Goal: Information Seeking & Learning: Learn about a topic

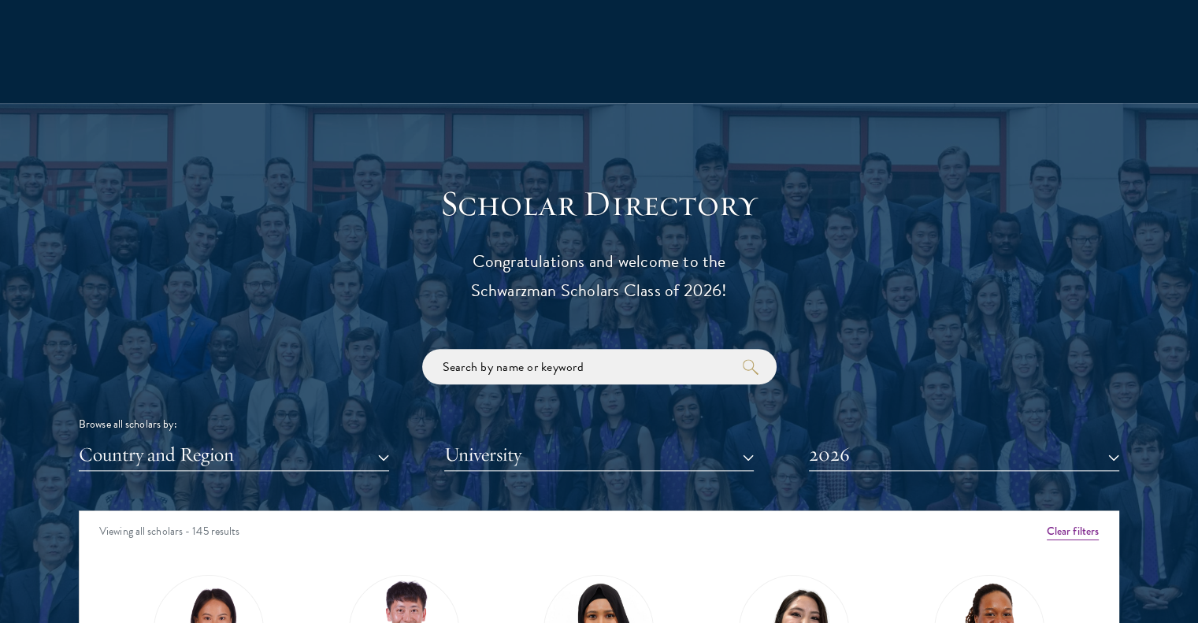
scroll to position [1764, 0]
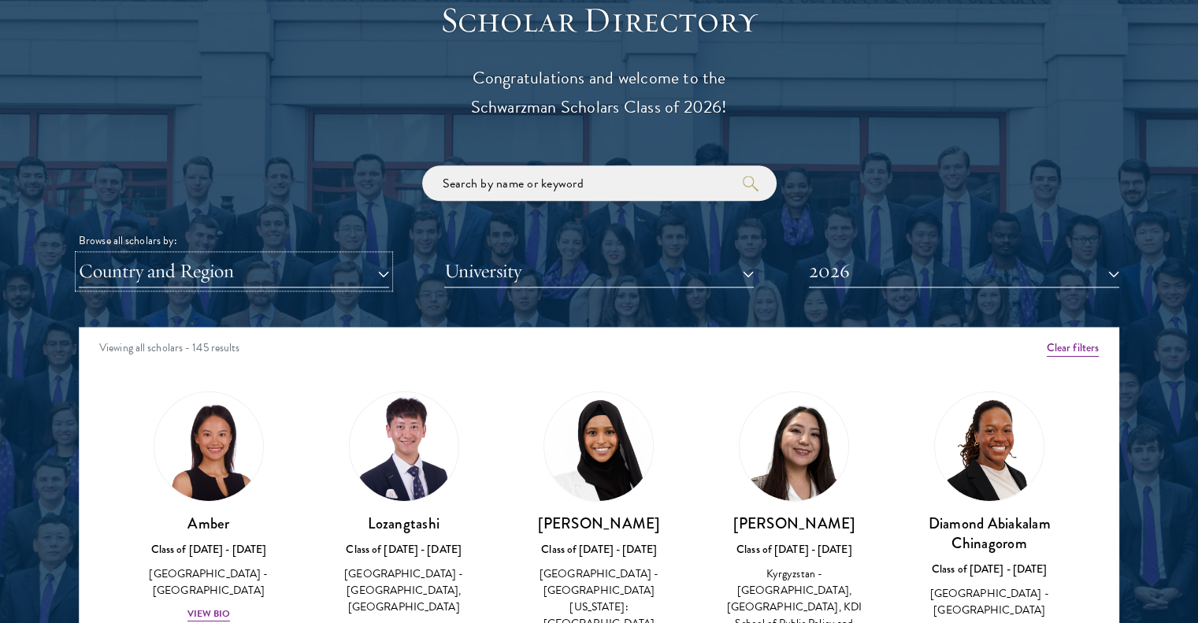
click at [346, 277] on button "Country and Region" at bounding box center [234, 271] width 310 height 32
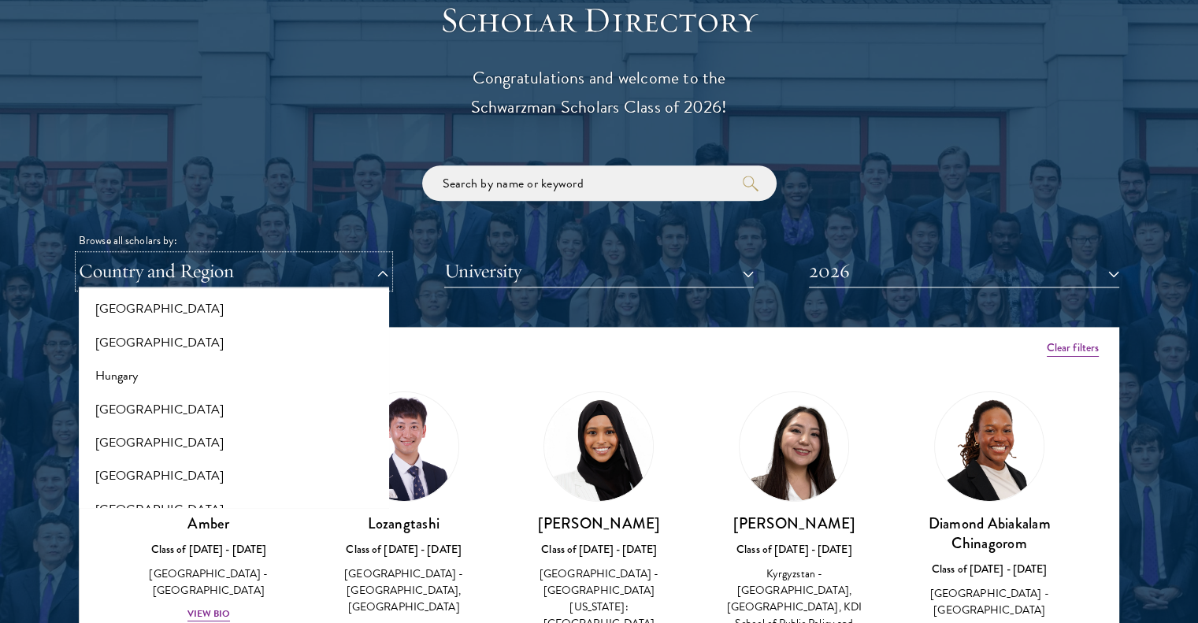
scroll to position [1189, 0]
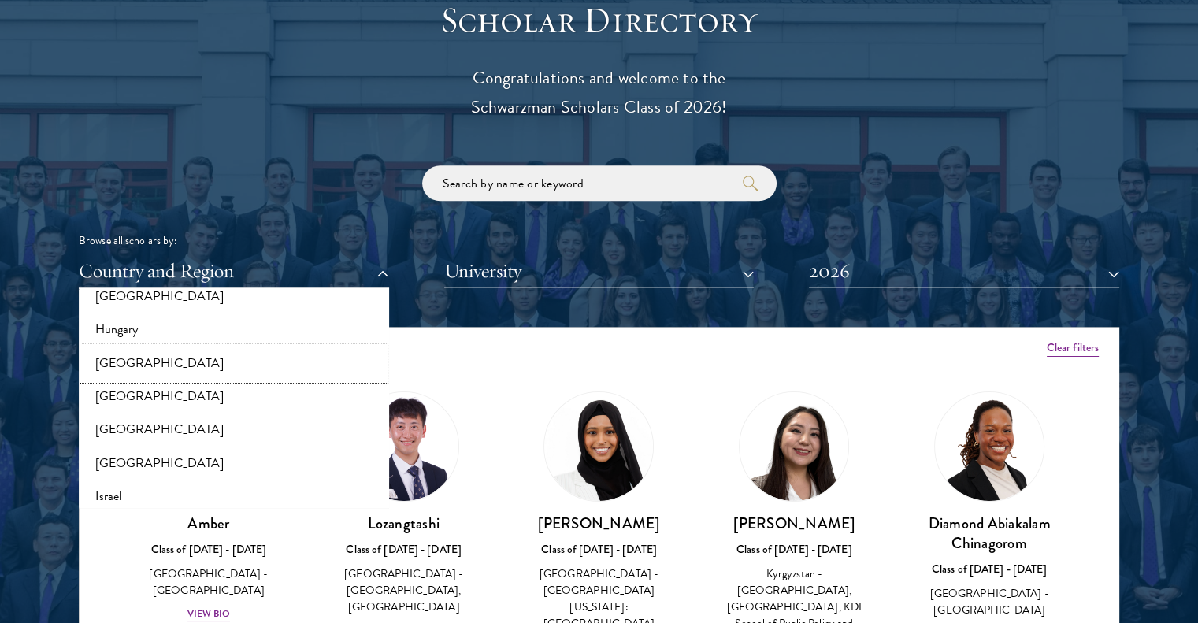
click at [131, 370] on button "[GEOGRAPHIC_DATA]" at bounding box center [233, 363] width 301 height 33
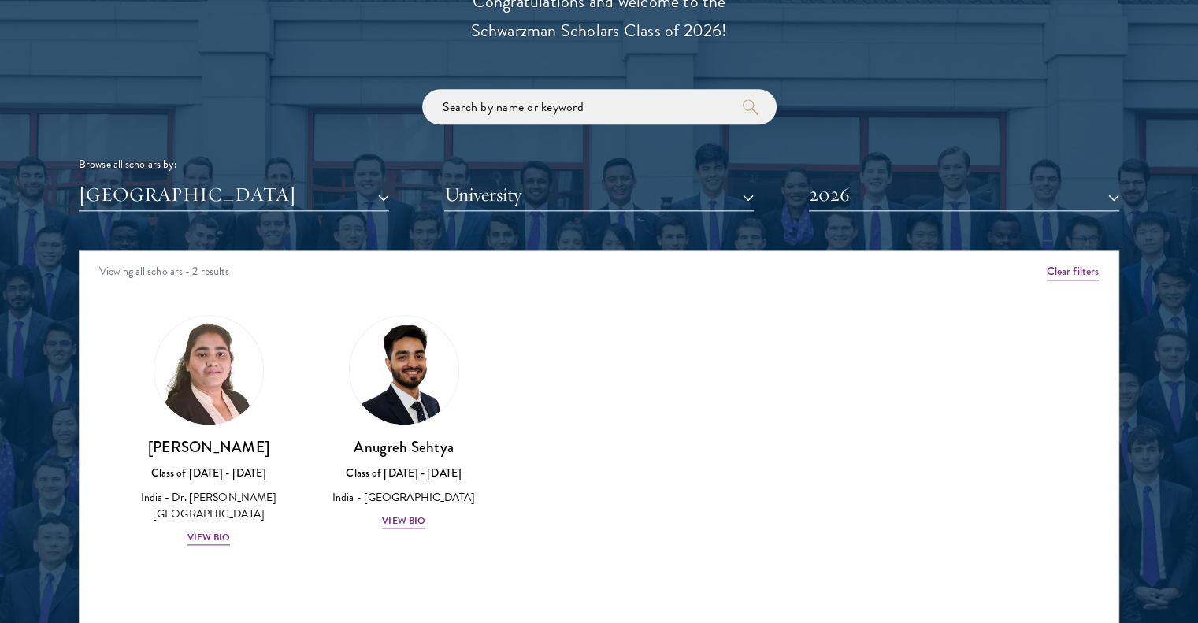
scroll to position [1953, 0]
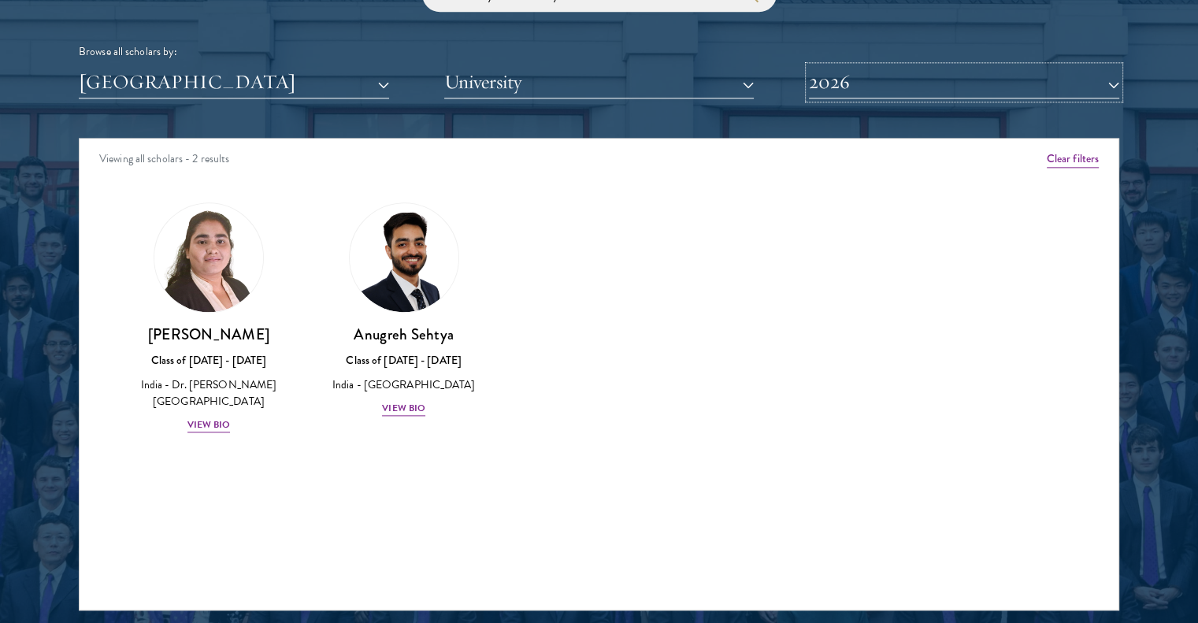
click at [882, 84] on button "2026" at bounding box center [964, 82] width 310 height 32
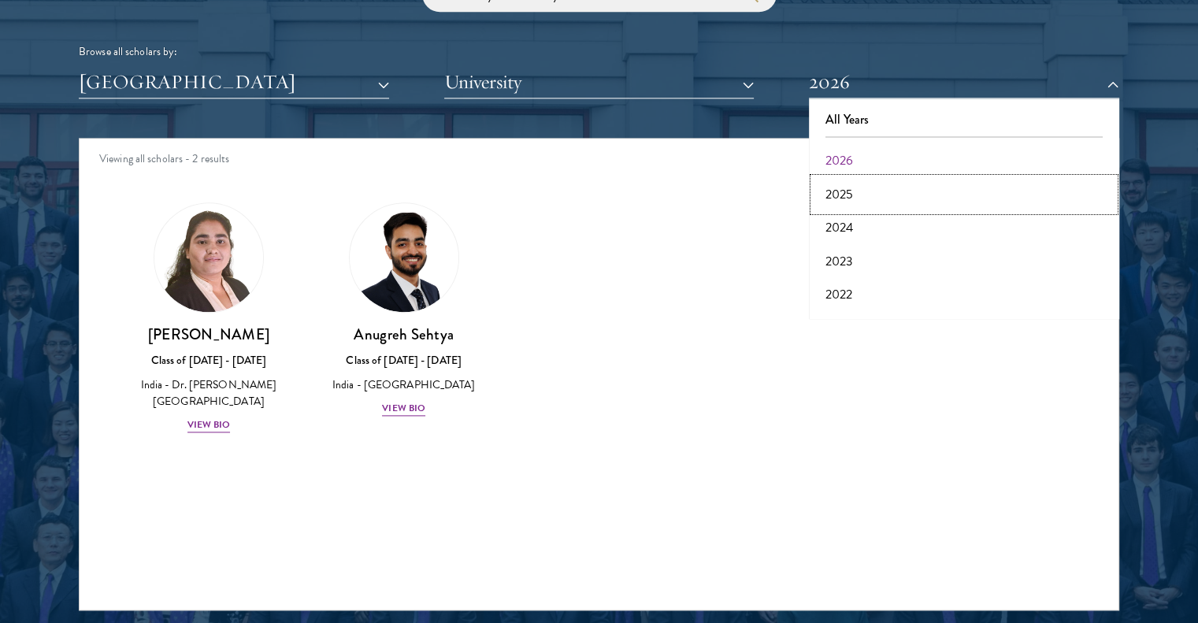
click at [844, 190] on button "2025" at bounding box center [964, 194] width 301 height 33
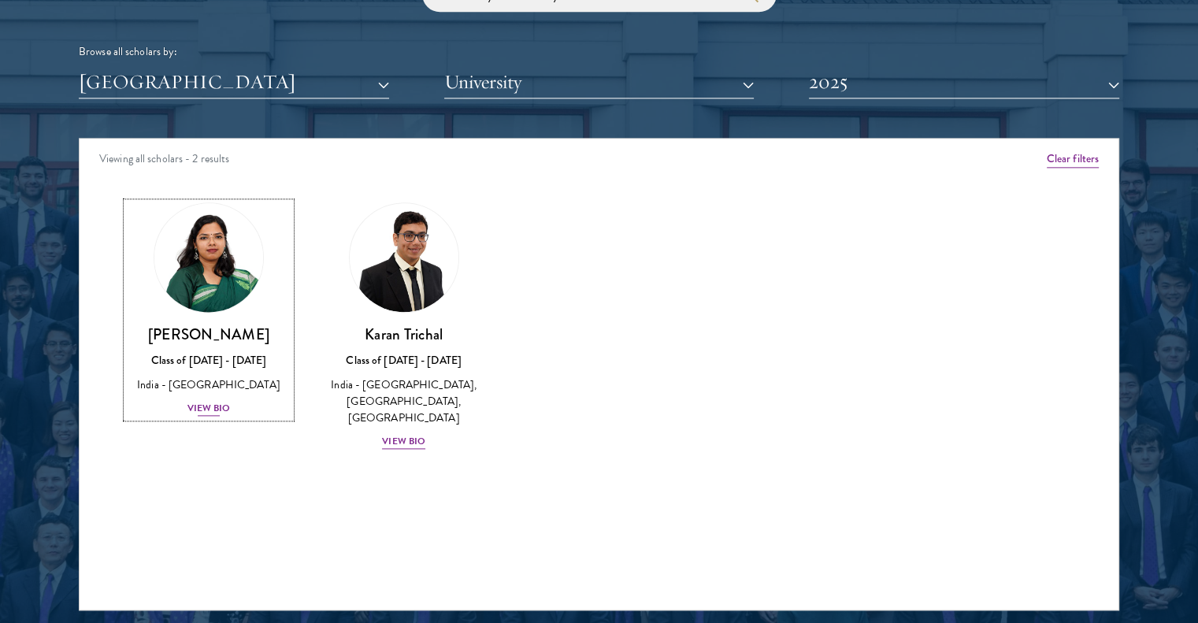
click at [216, 411] on div "View Bio" at bounding box center [208, 408] width 43 height 15
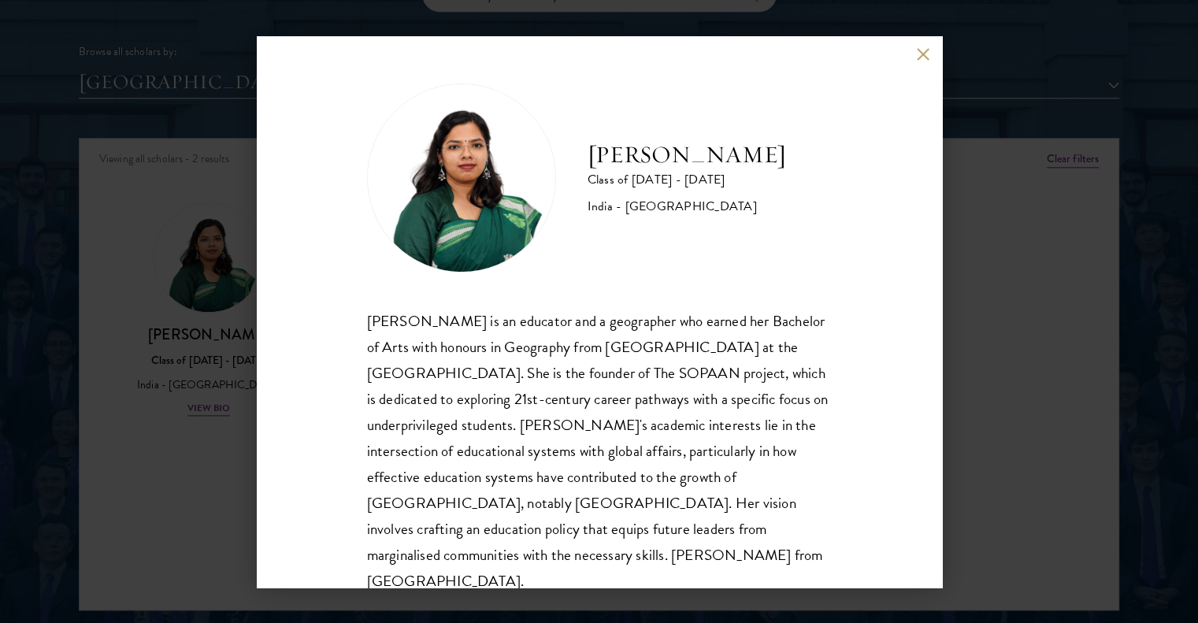
click at [1061, 294] on div "Prastuti Sharma Class of 2024 - 2025 India - University of Delhi Prastuti Sharm…" at bounding box center [599, 311] width 1198 height 623
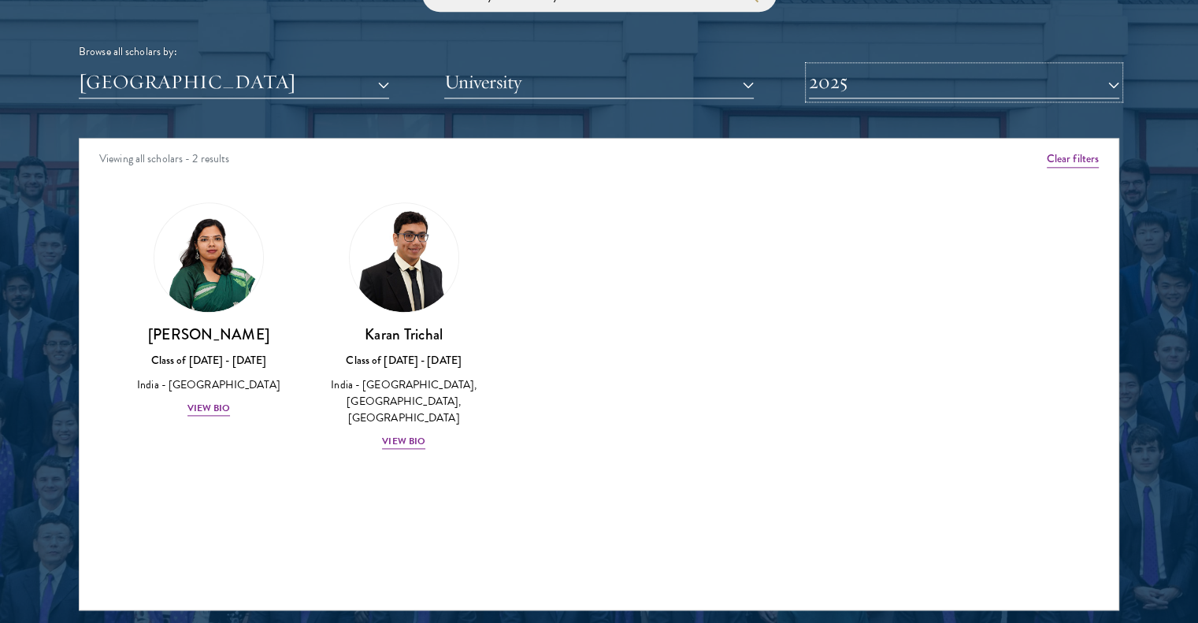
click at [928, 84] on button "2025" at bounding box center [964, 82] width 310 height 32
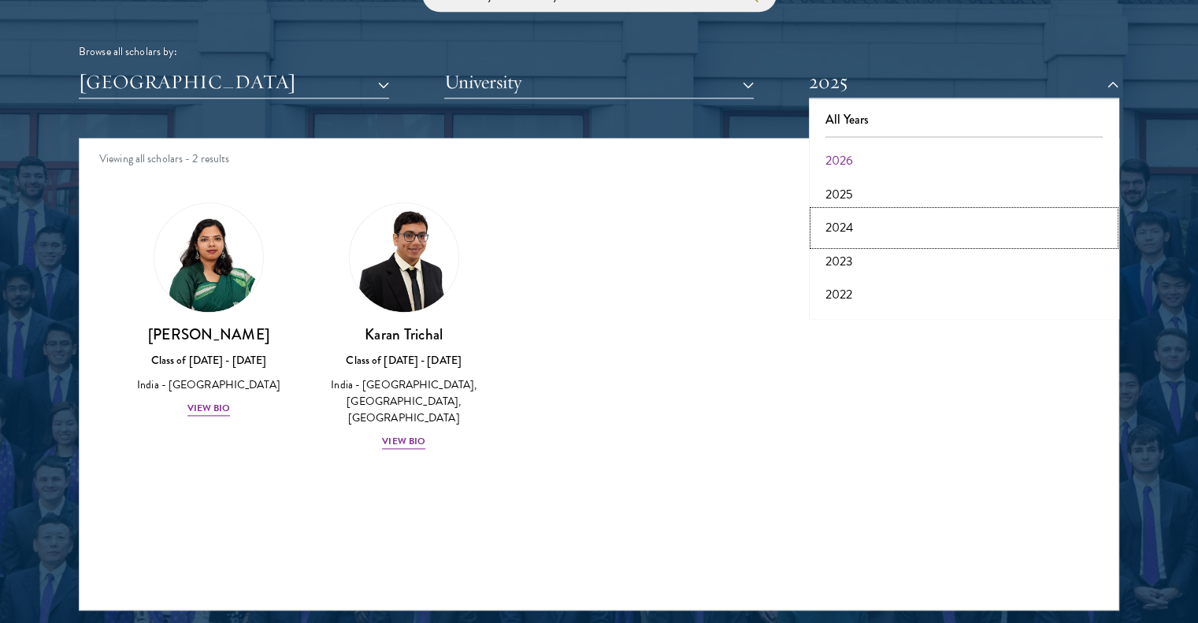
click at [835, 232] on button "2024" at bounding box center [964, 227] width 301 height 33
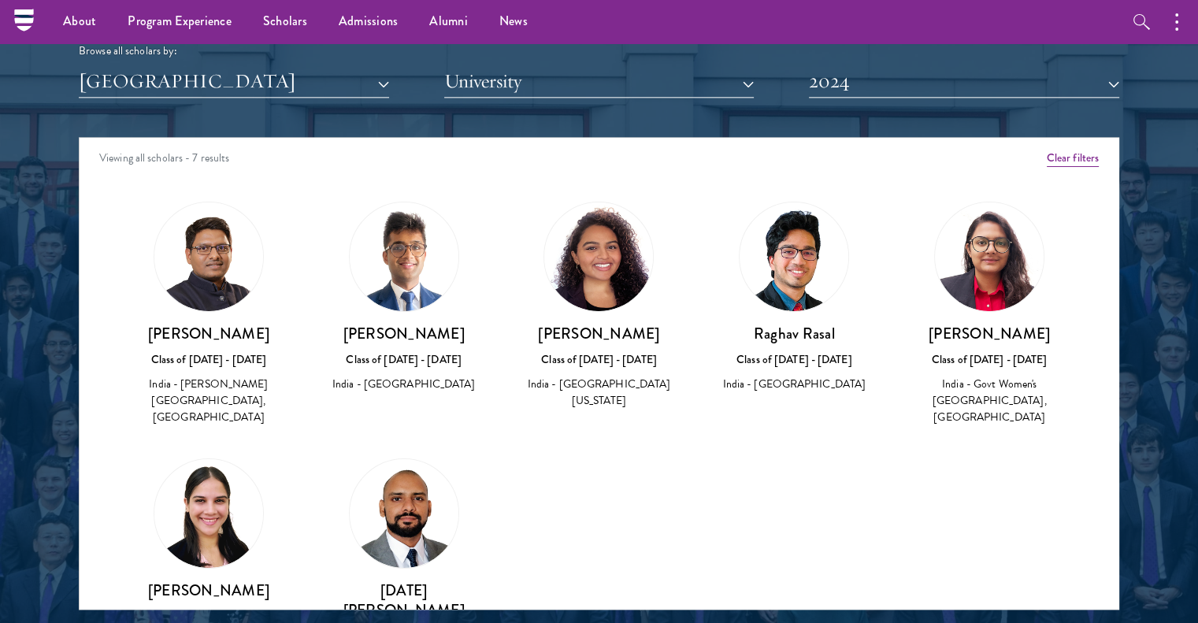
scroll to position [1953, 0]
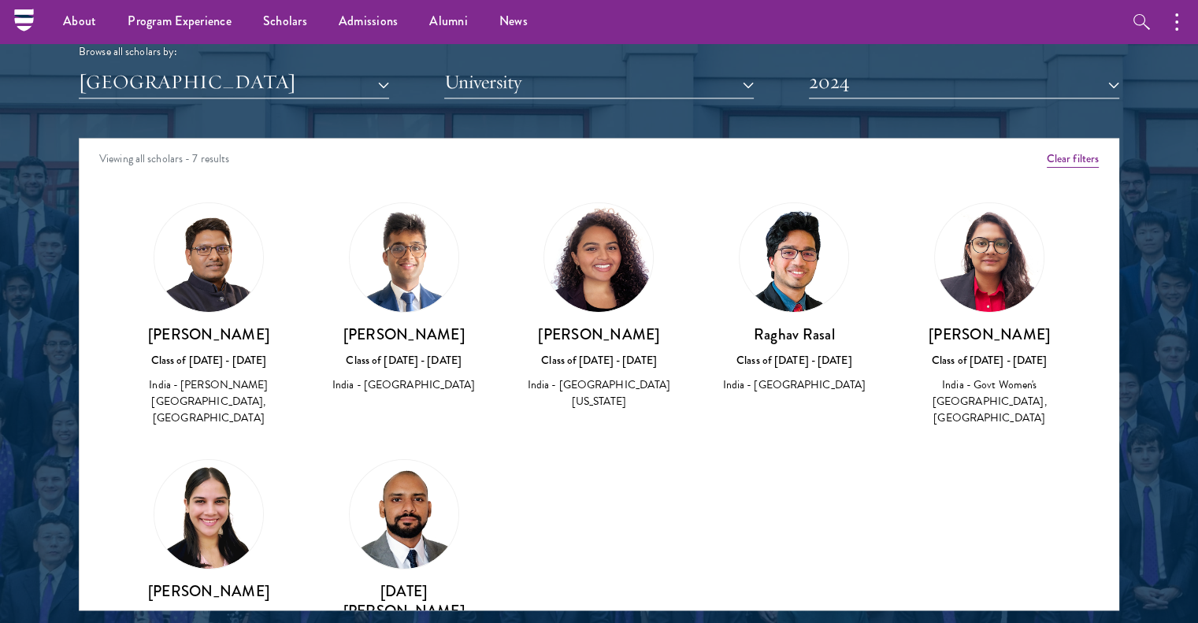
drag, startPoint x: 217, startPoint y: 261, endPoint x: 187, endPoint y: 352, distance: 96.4
click at [187, 352] on div "Class of [DATE] - [DATE]" at bounding box center [209, 360] width 164 height 17
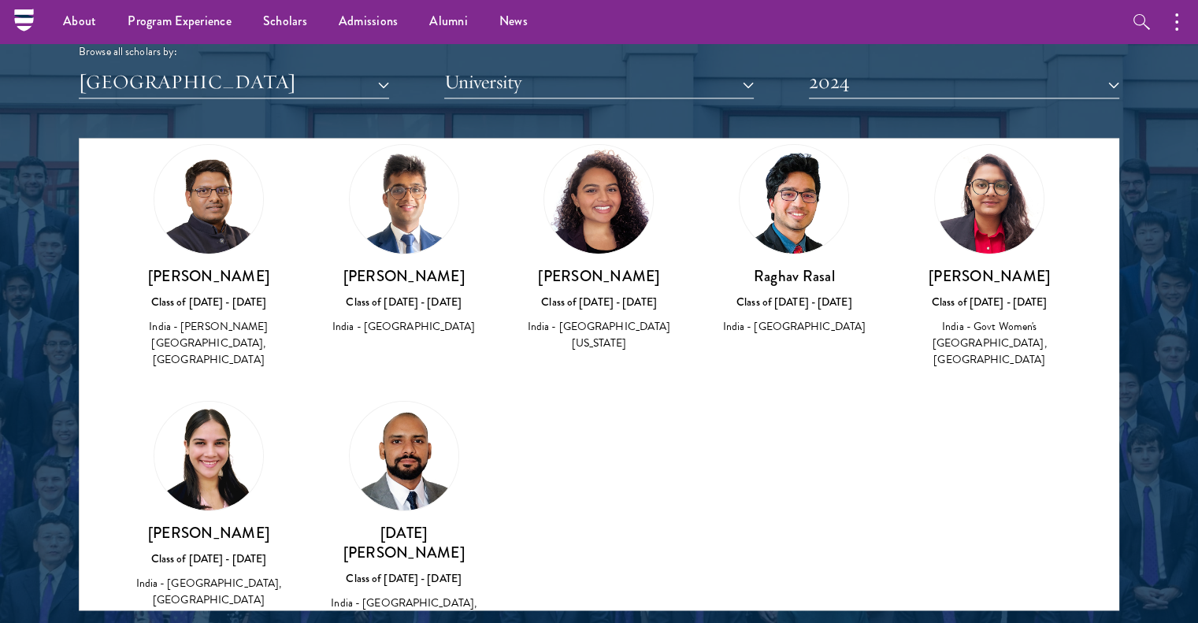
scroll to position [61, 0]
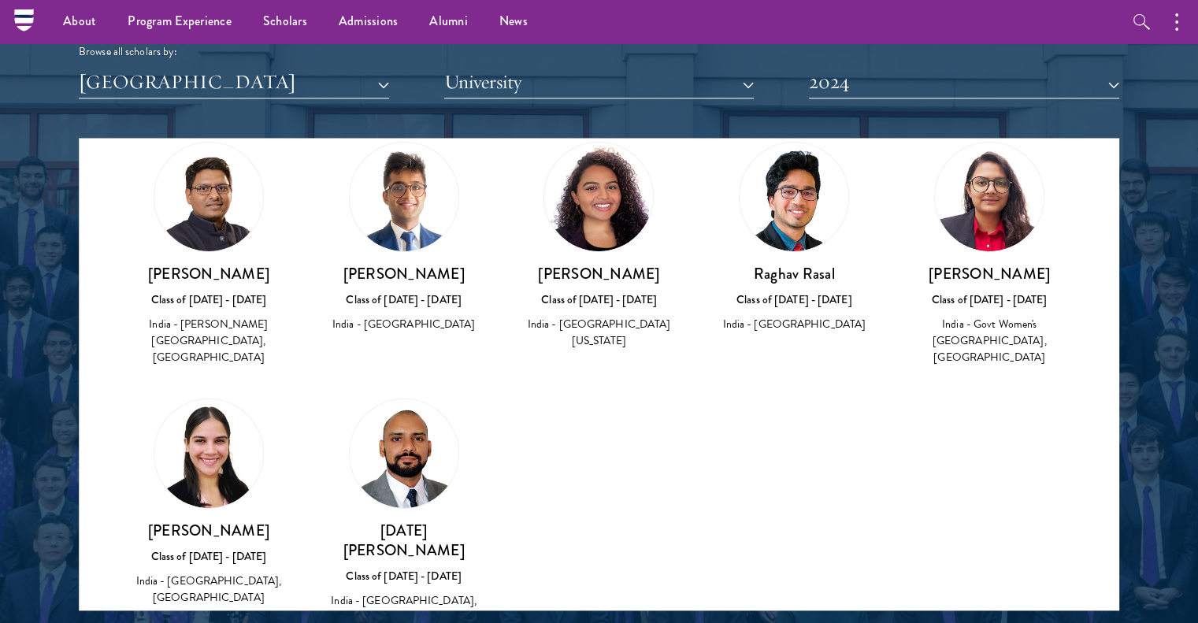
click at [0, 463] on div at bounding box center [599, 210] width 1198 height 958
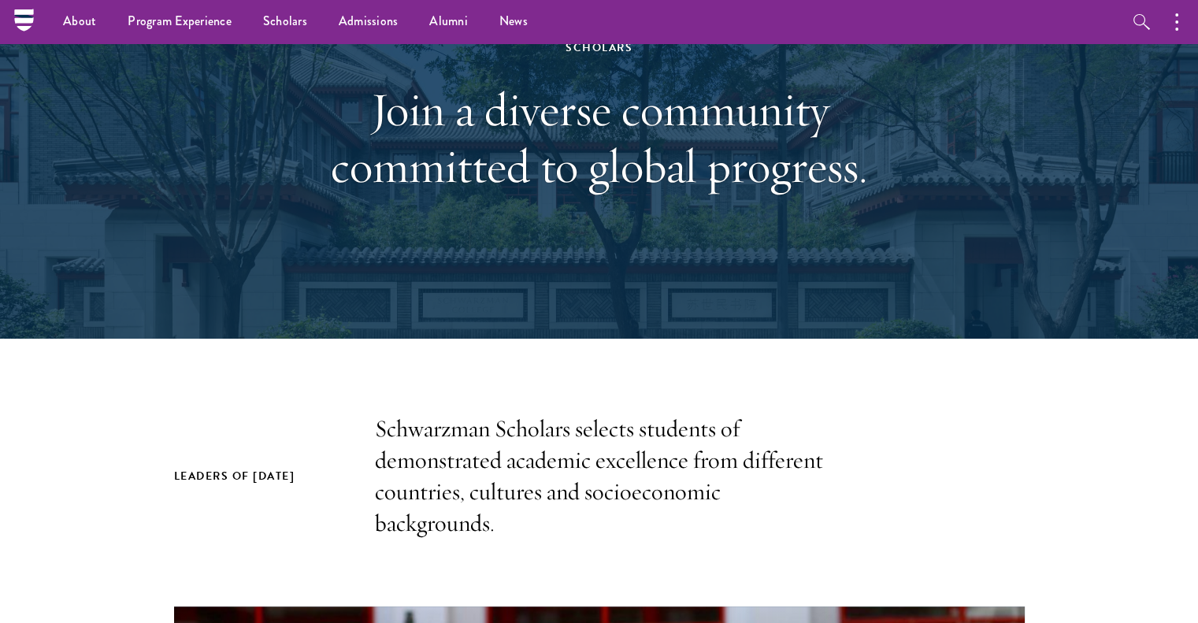
scroll to position [0, 0]
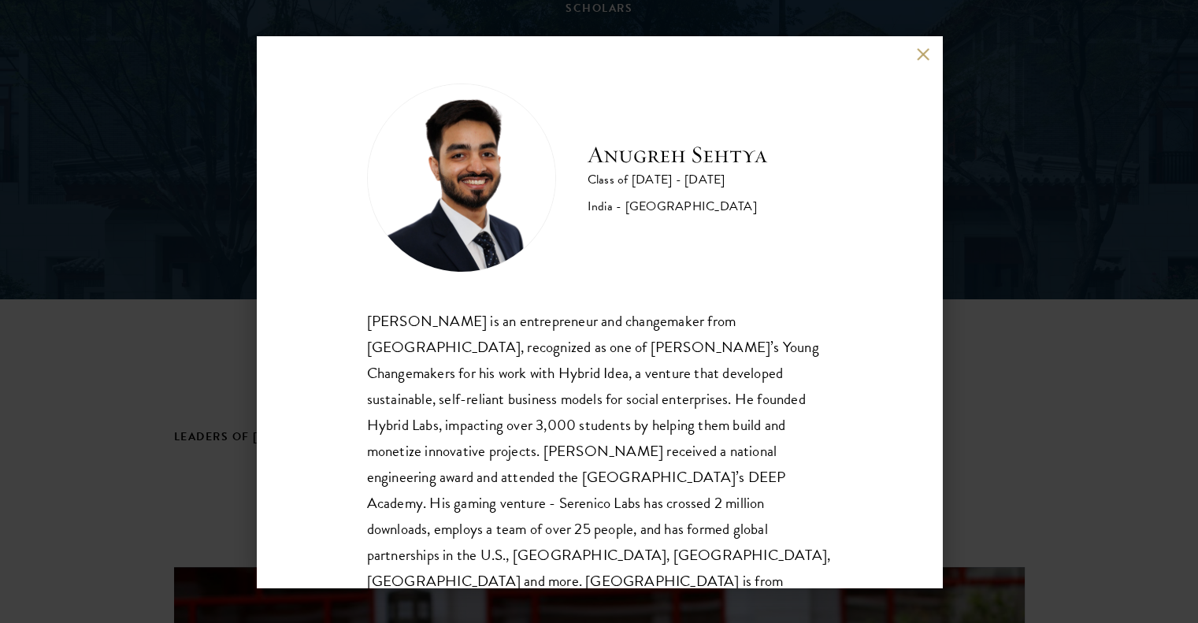
scroll to position [221, 0]
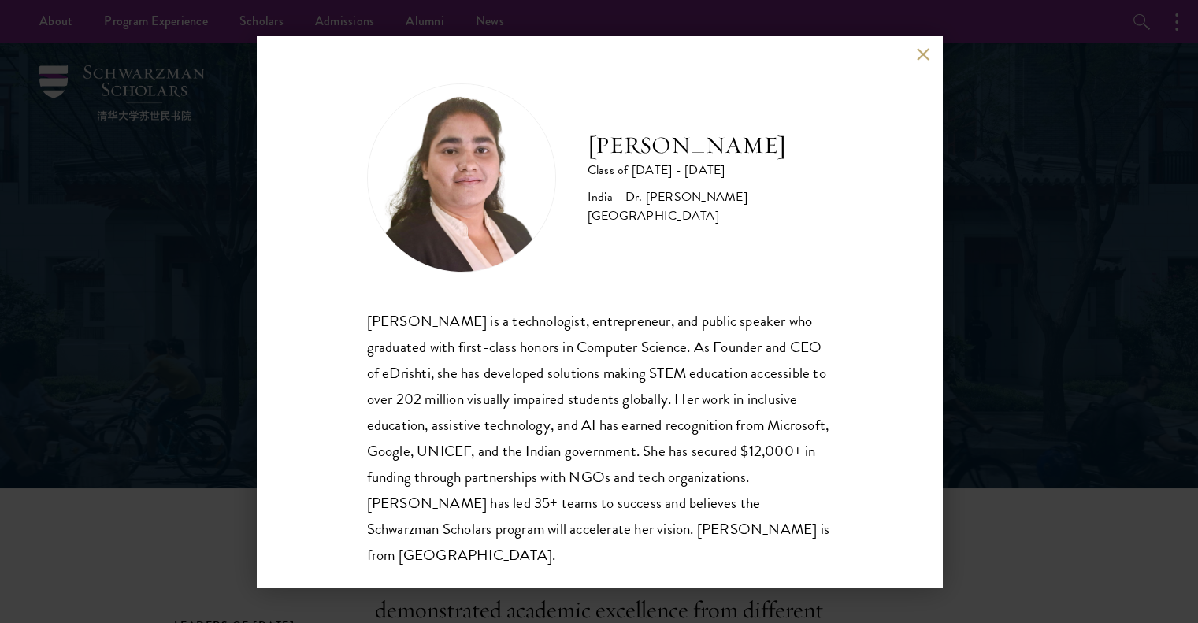
scroll to position [2, 0]
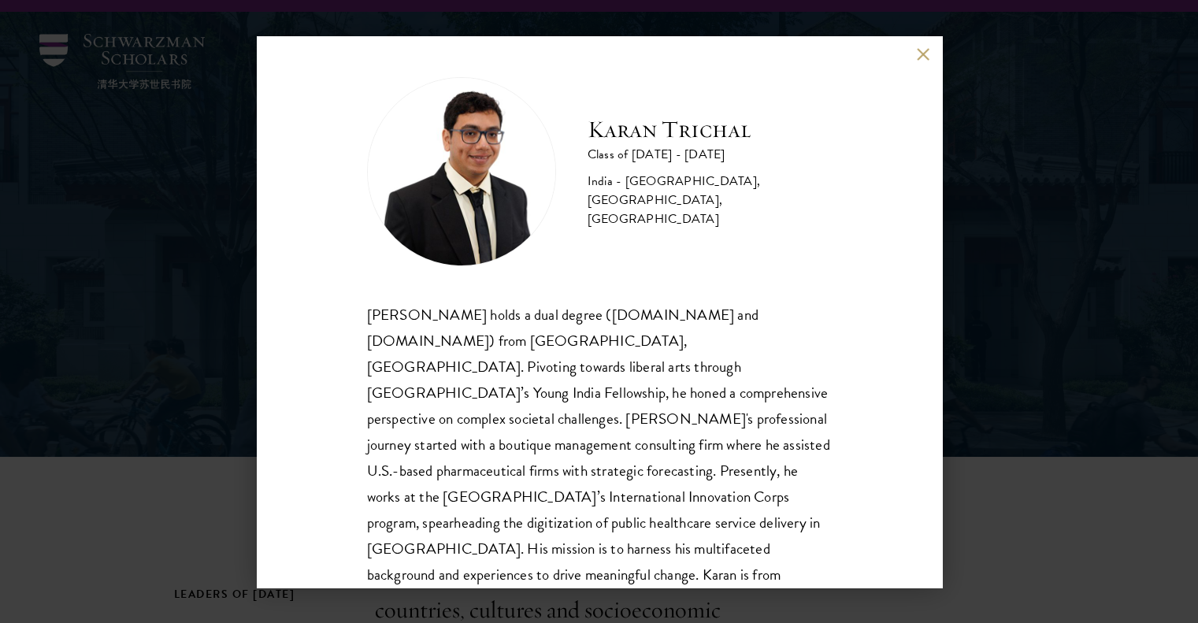
scroll to position [28, 0]
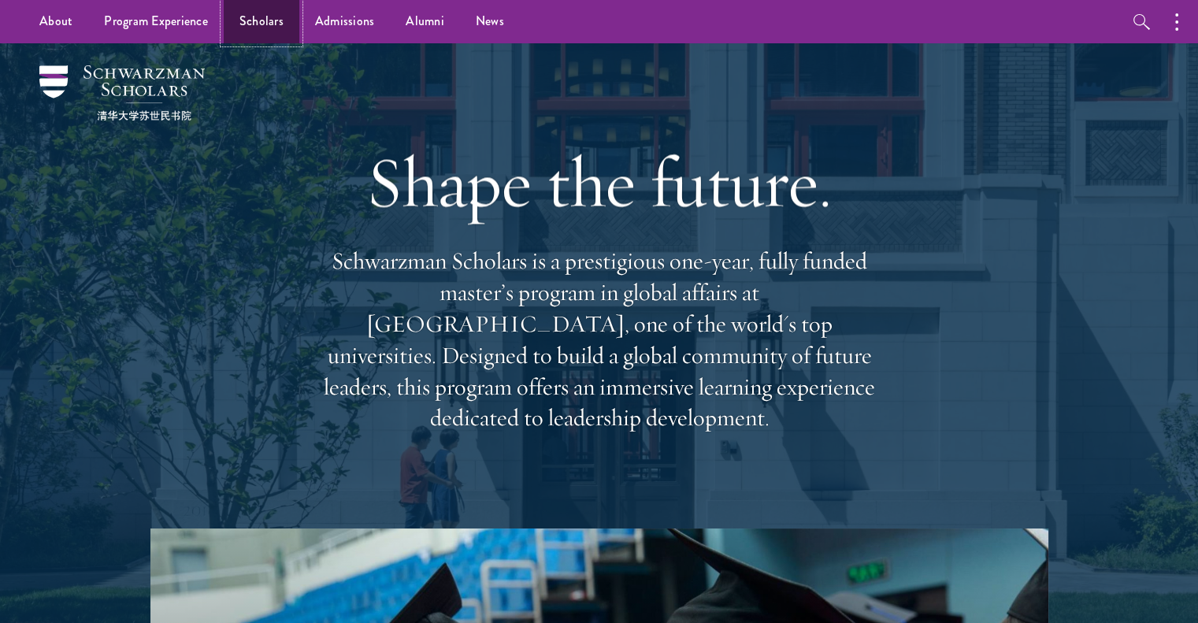
click at [269, 24] on link "Scholars" at bounding box center [262, 21] width 76 height 43
